Goal: Task Accomplishment & Management: Use online tool/utility

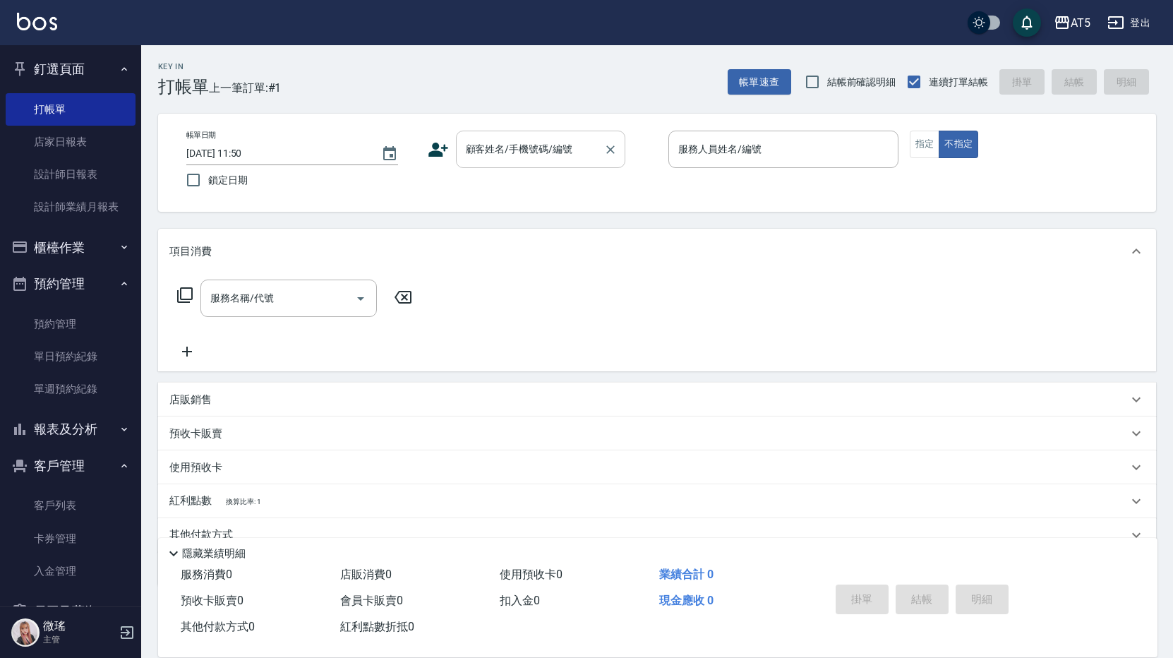
click at [525, 143] on input "顧客姓名/手機號碼/編號" at bounding box center [530, 149] width 136 height 25
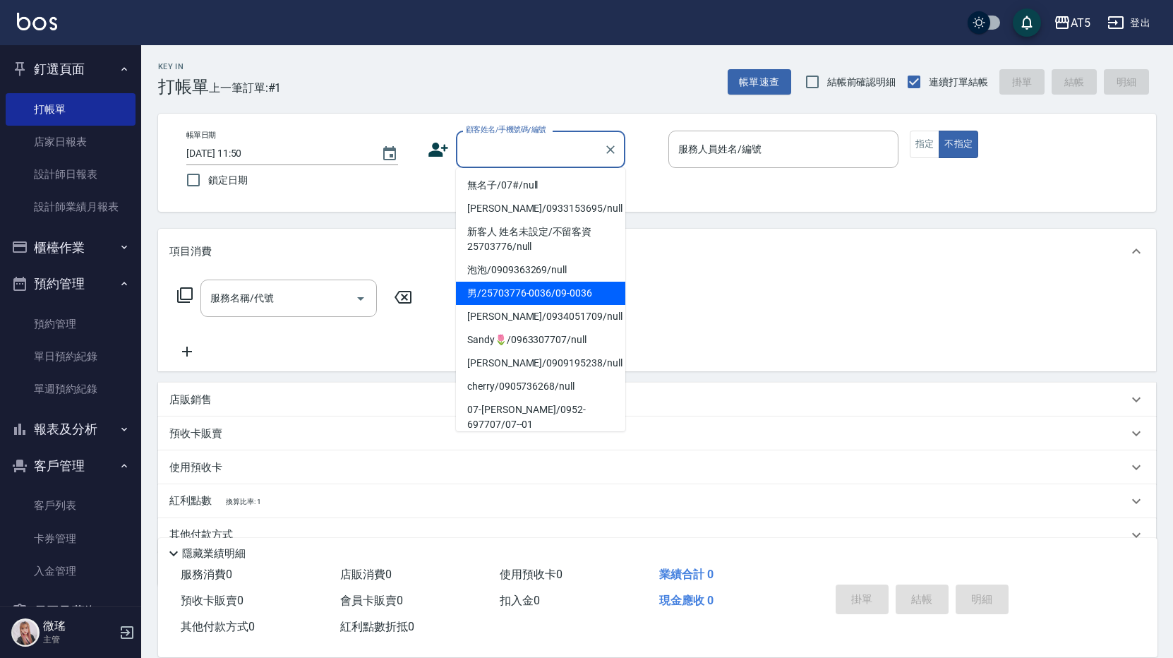
click at [590, 300] on li "男/25703776-0036/09-0036" at bounding box center [540, 293] width 169 height 23
type input "男/25703776-0036/09-0036"
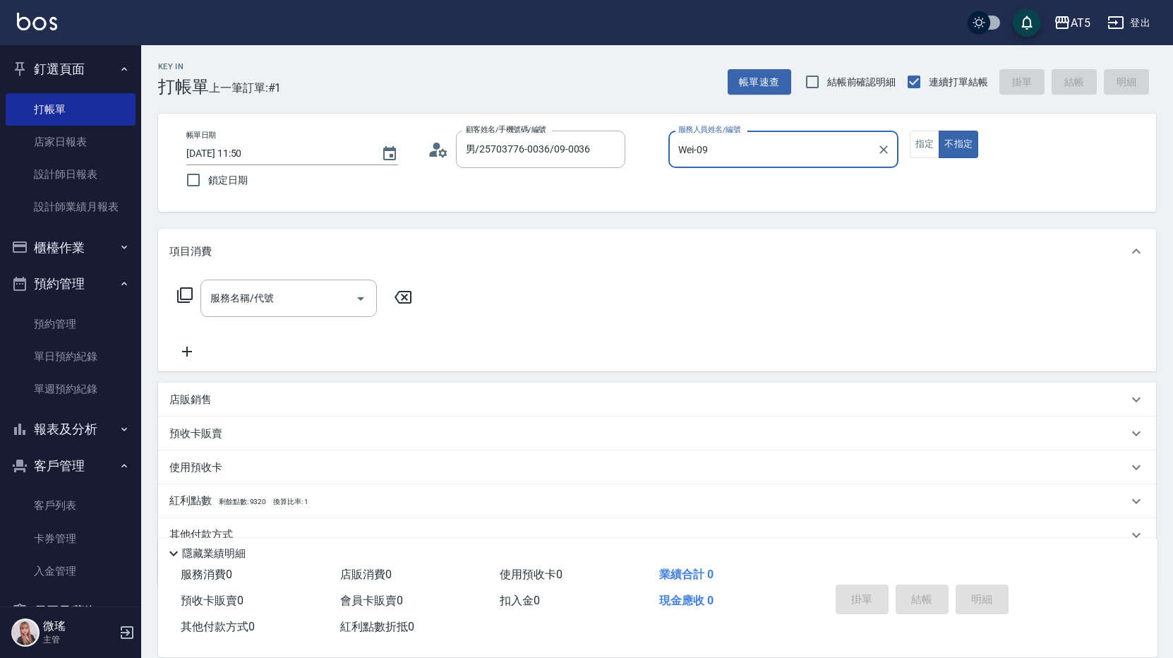
type input "Wei-09"
click at [316, 290] on input "服務名稱/代號" at bounding box center [278, 298] width 143 height 25
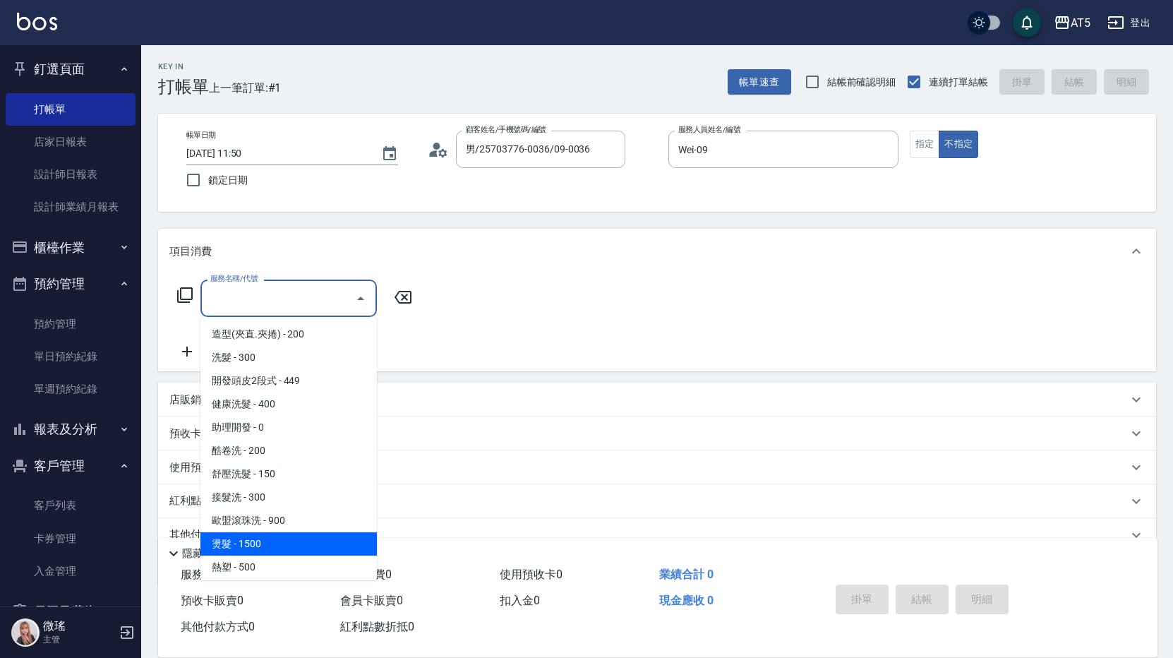
scroll to position [141, 0]
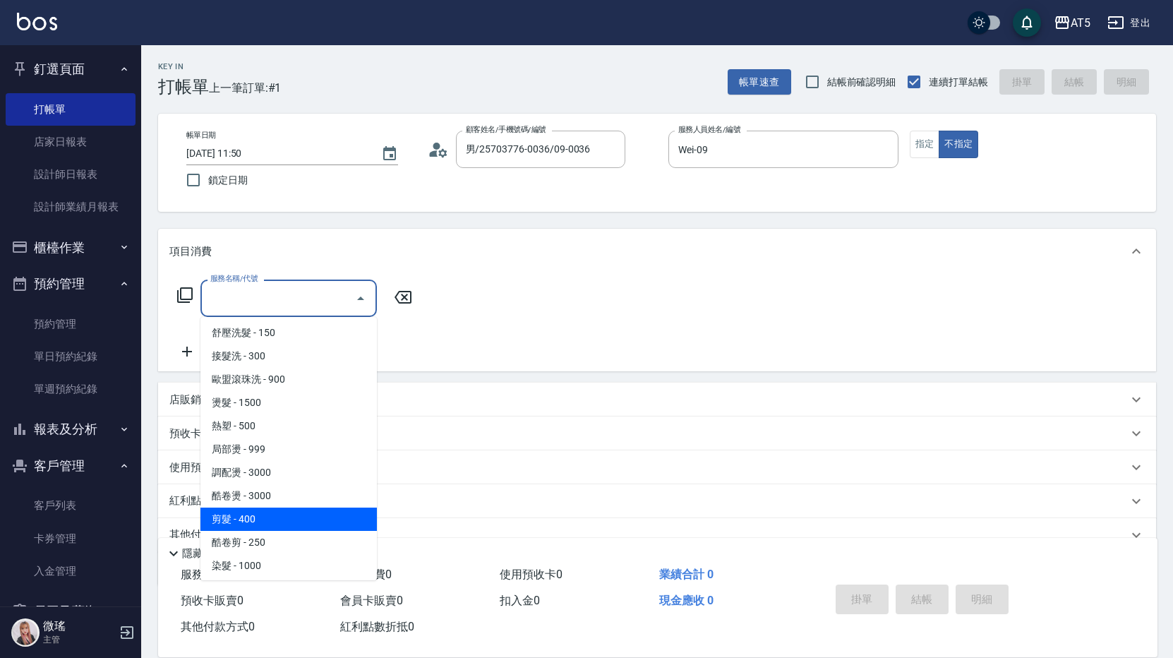
click at [262, 515] on span "剪髮 - 400" at bounding box center [289, 519] width 177 height 23
type input "剪髮(401)"
type input "40"
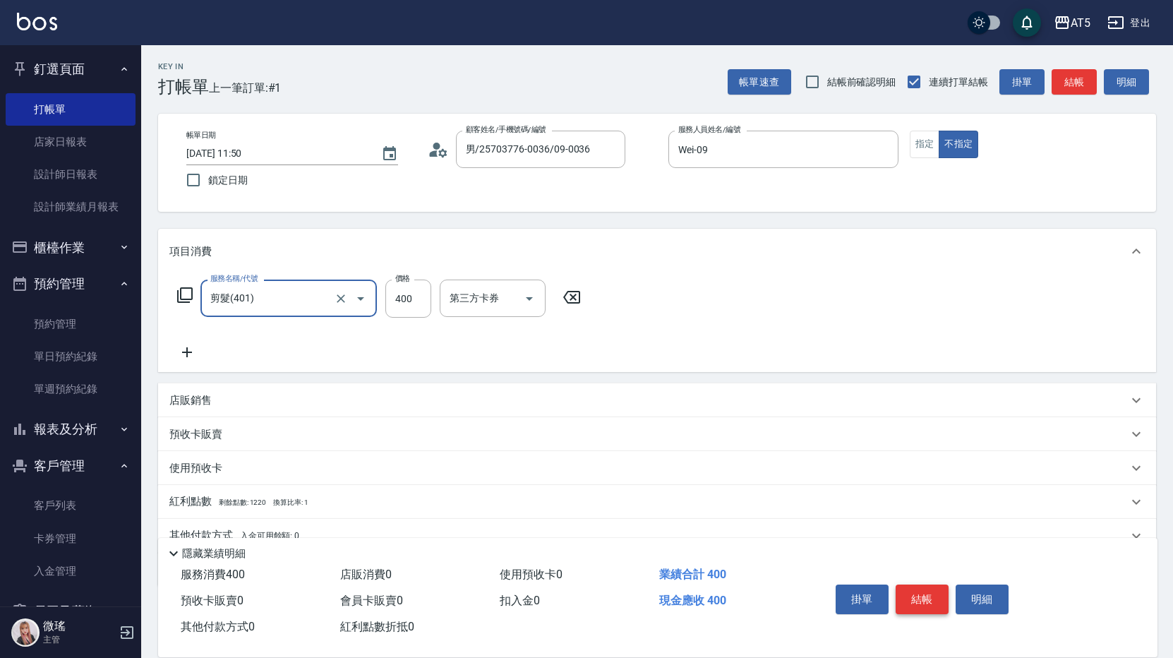
click at [923, 598] on button "結帳" at bounding box center [922, 600] width 53 height 30
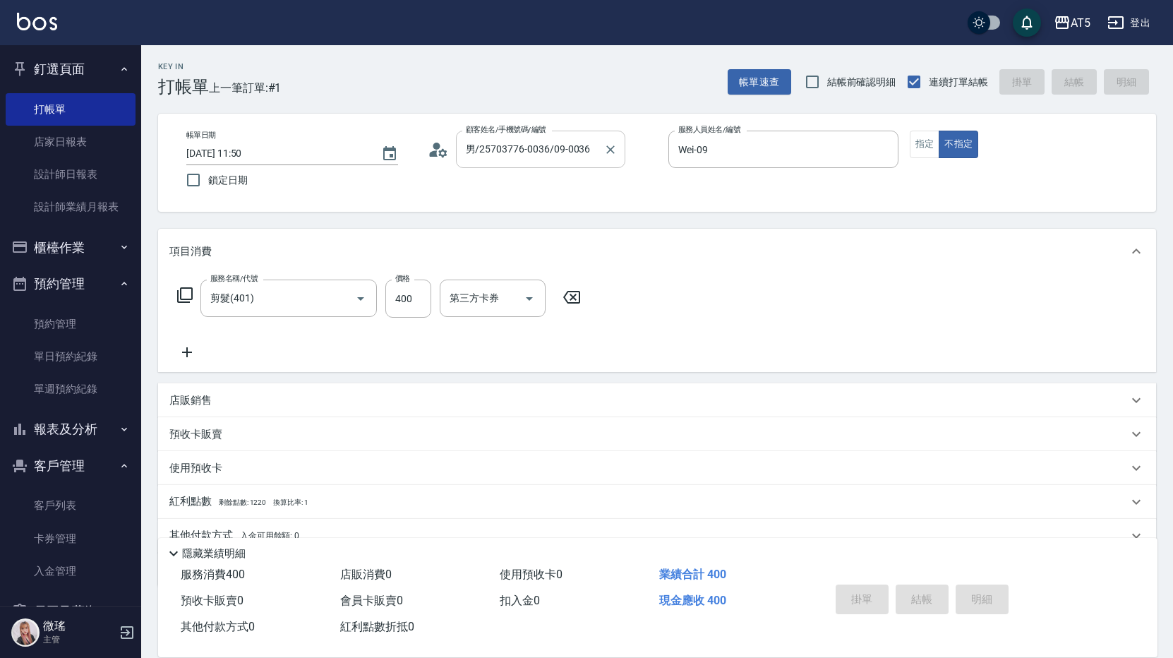
type input "[DATE] 13:58"
type input "0"
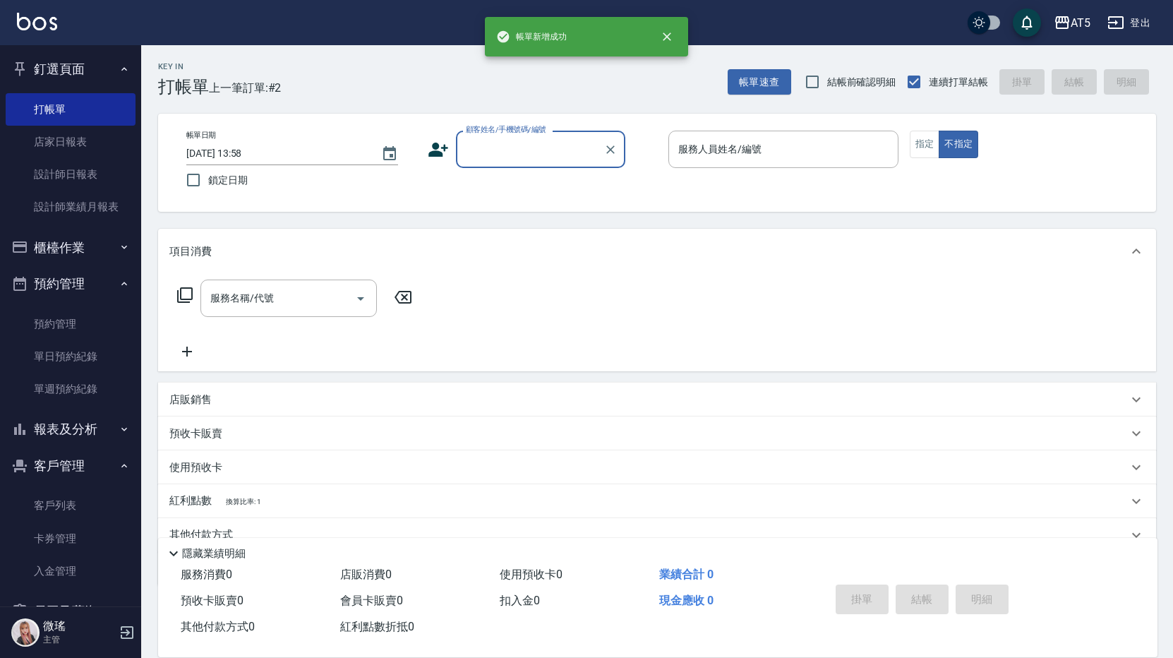
click at [561, 150] on input "顧客姓名/手機號碼/編號" at bounding box center [530, 149] width 136 height 25
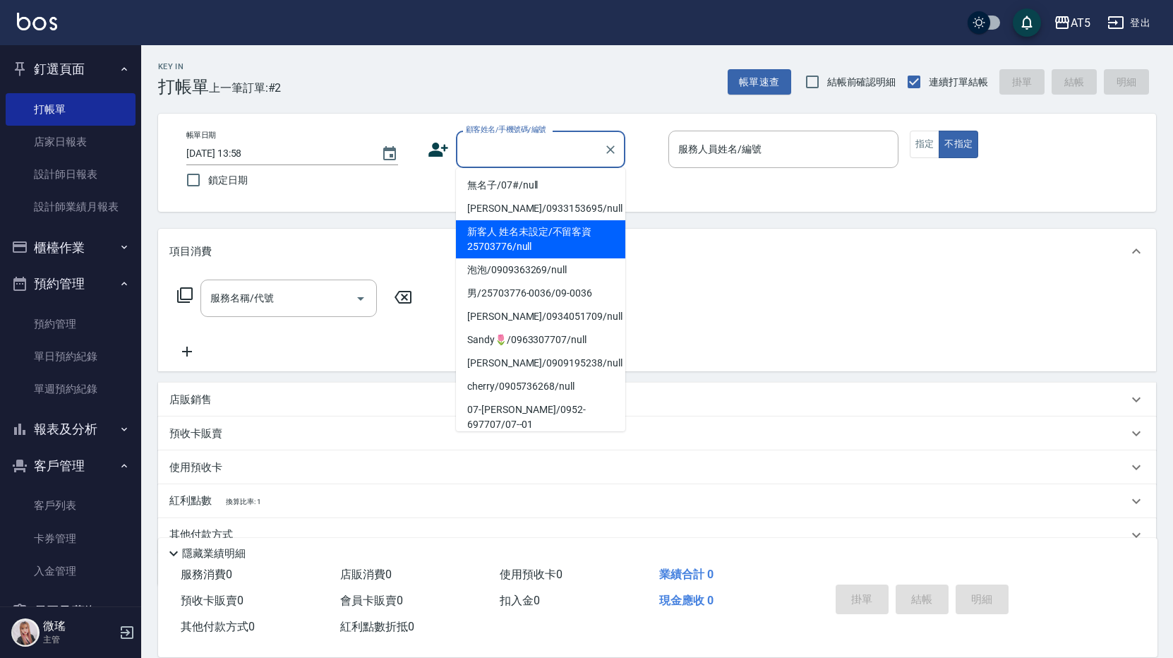
click at [570, 244] on li "新客人 姓名未設定/不留客資25703776/null" at bounding box center [540, 239] width 169 height 38
type input "新客人 姓名未設定/不留客資25703776/null"
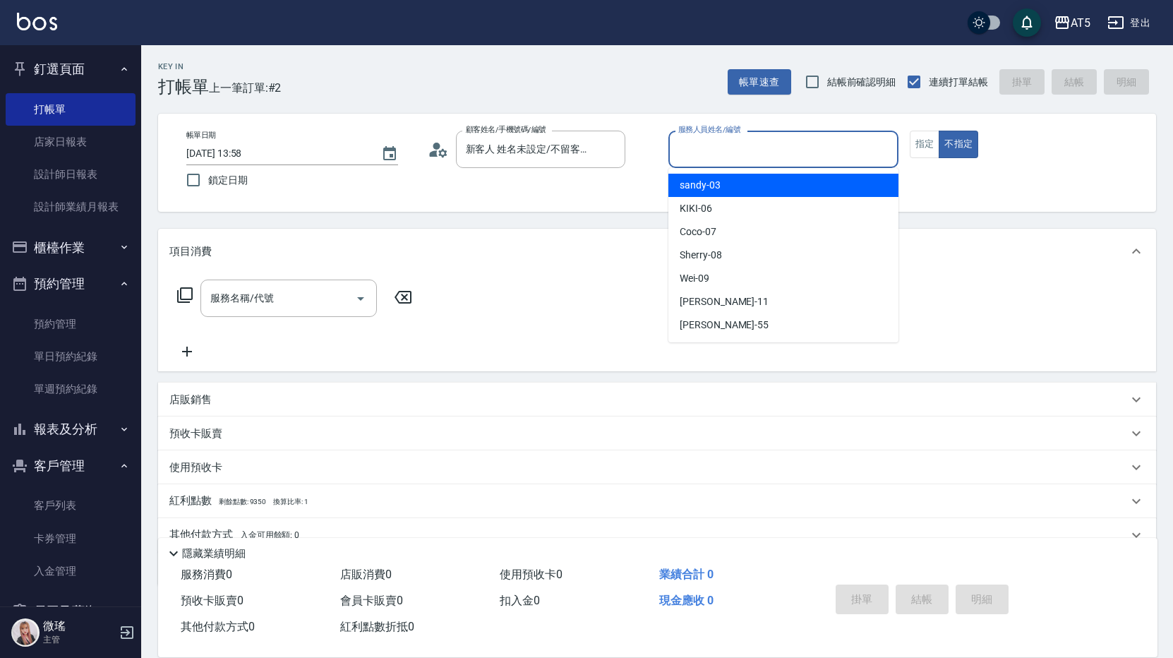
click at [737, 140] on input "服務人員姓名/編號" at bounding box center [783, 149] width 217 height 25
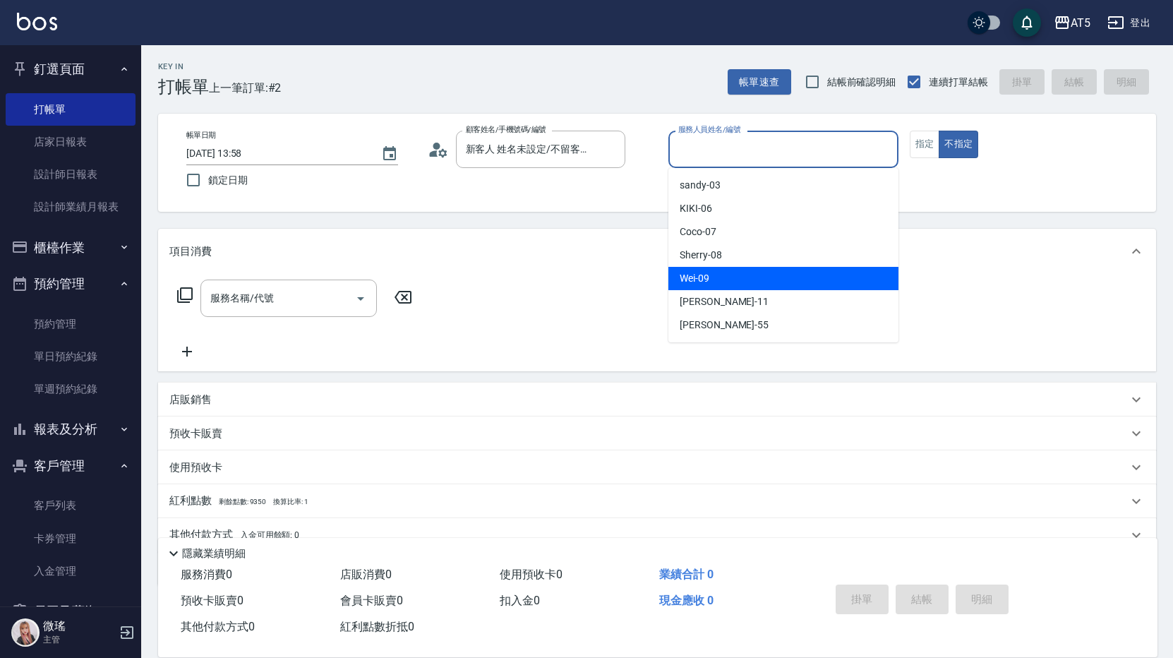
click at [717, 270] on div "Wei -09" at bounding box center [784, 278] width 230 height 23
type input "Wei-09"
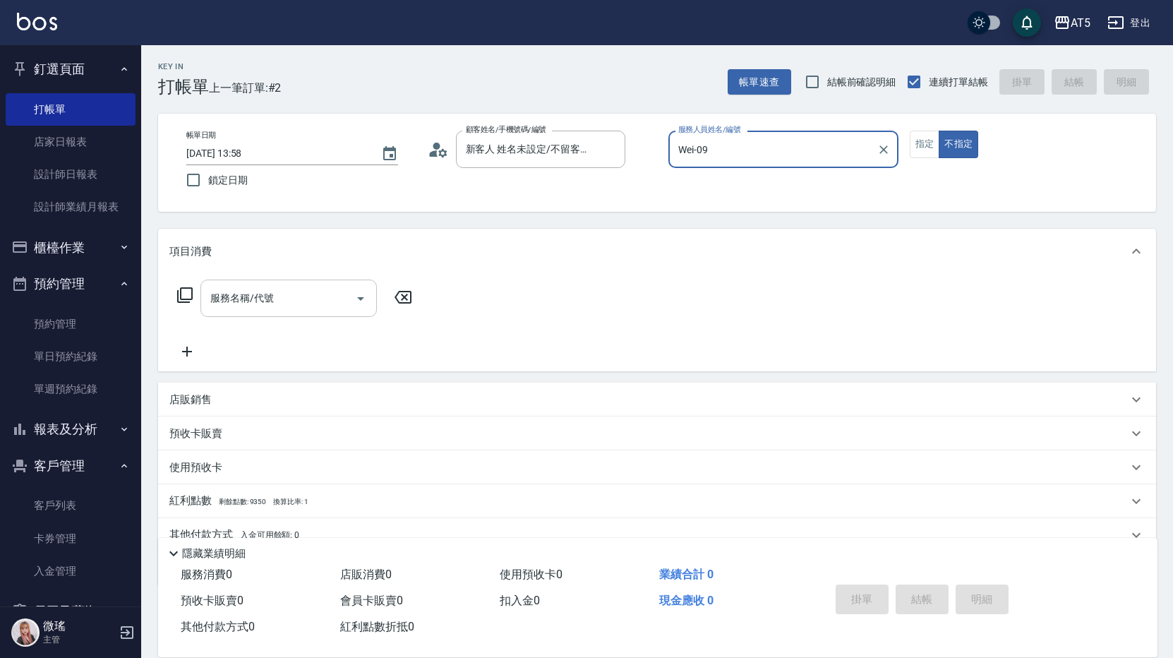
drag, startPoint x: 325, startPoint y: 303, endPoint x: 330, endPoint y: 292, distance: 12.6
click at [325, 302] on input "服務名稱/代號" at bounding box center [278, 298] width 143 height 25
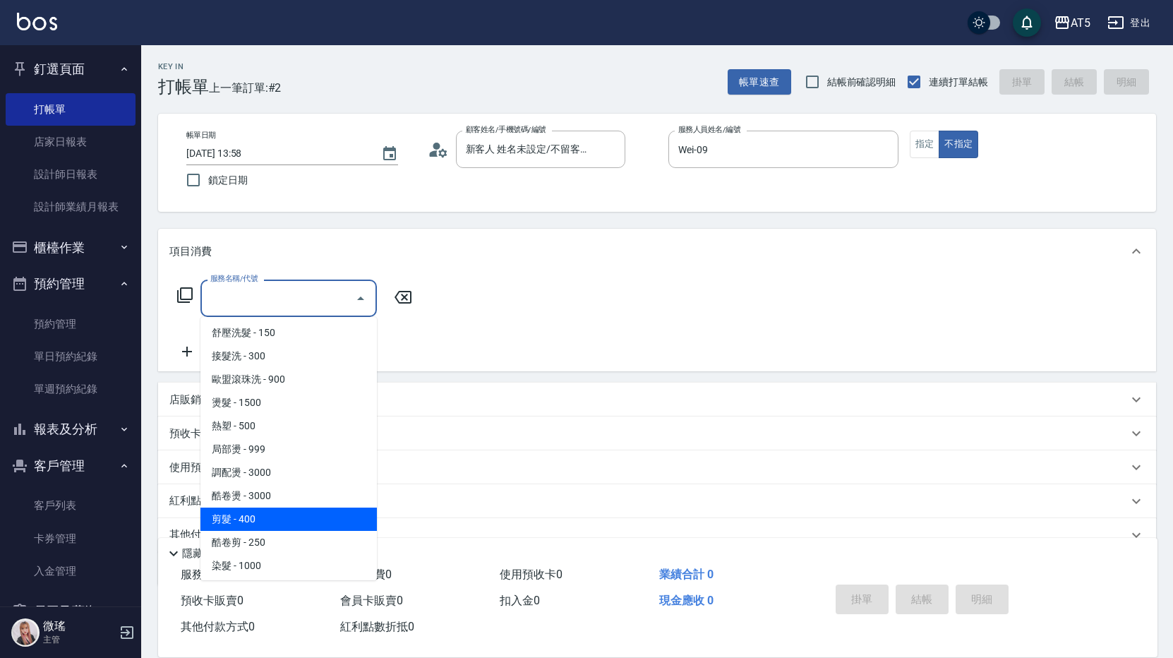
click at [289, 525] on span "剪髮 - 400" at bounding box center [289, 519] width 177 height 23
type input "剪髮(401)"
type input "40"
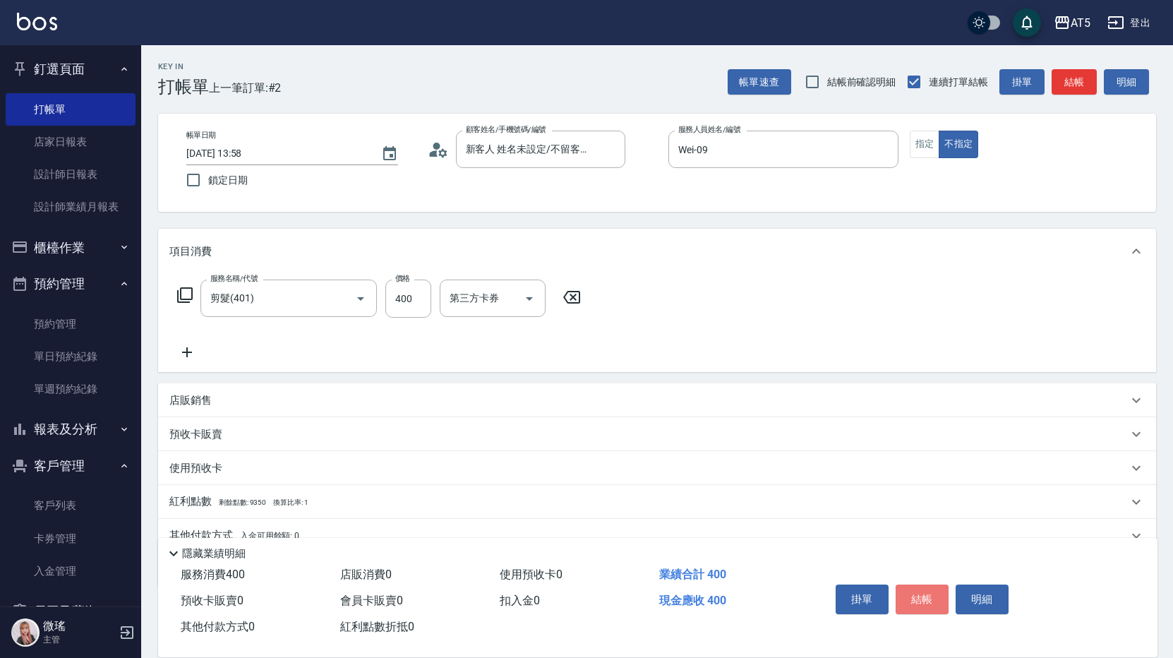
drag, startPoint x: 911, startPoint y: 598, endPoint x: 923, endPoint y: 590, distance: 15.3
click at [911, 598] on button "結帳" at bounding box center [922, 600] width 53 height 30
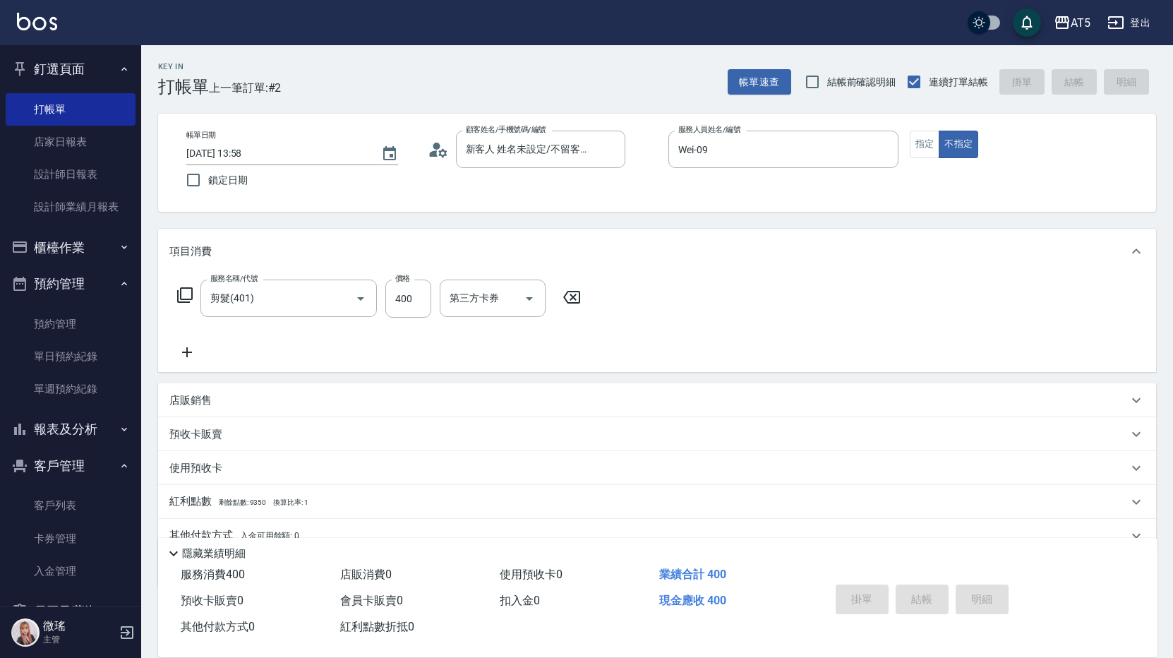
type input "0"
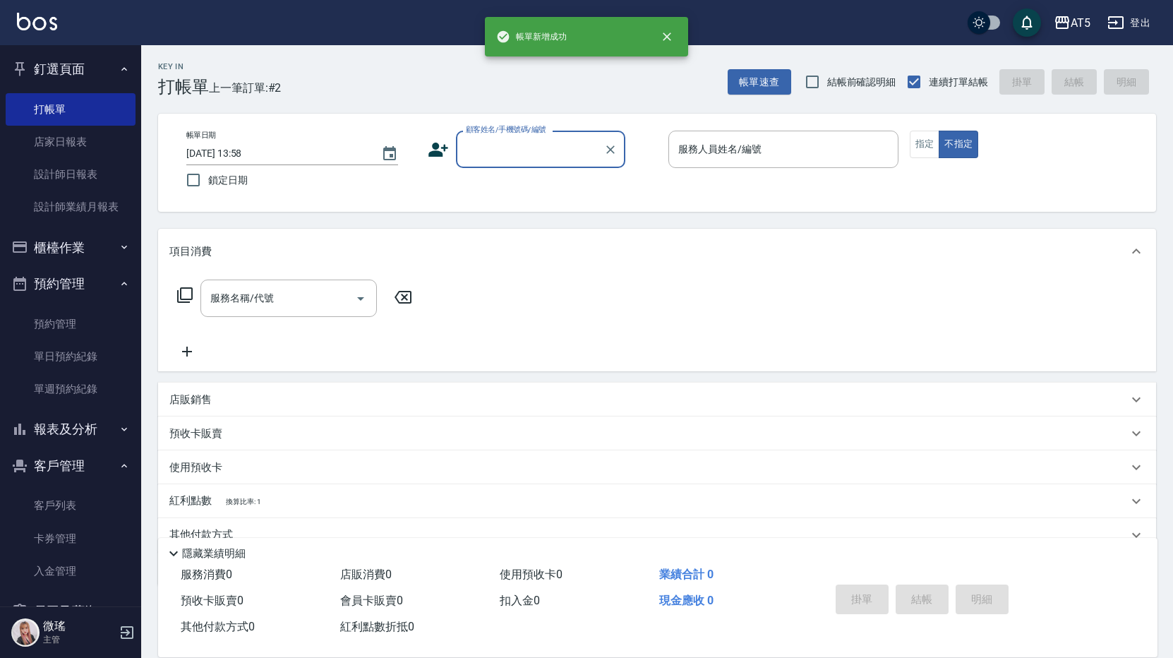
scroll to position [0, 0]
